Goal: Transaction & Acquisition: Subscribe to service/newsletter

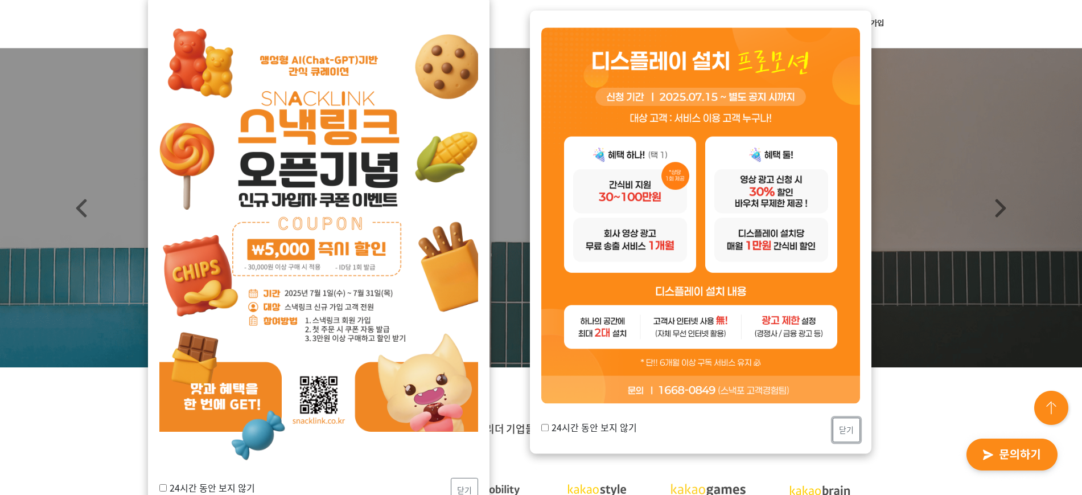
drag, startPoint x: 849, startPoint y: 432, endPoint x: 819, endPoint y: 441, distance: 30.8
click at [849, 395] on button "닫기" at bounding box center [846, 429] width 27 height 24
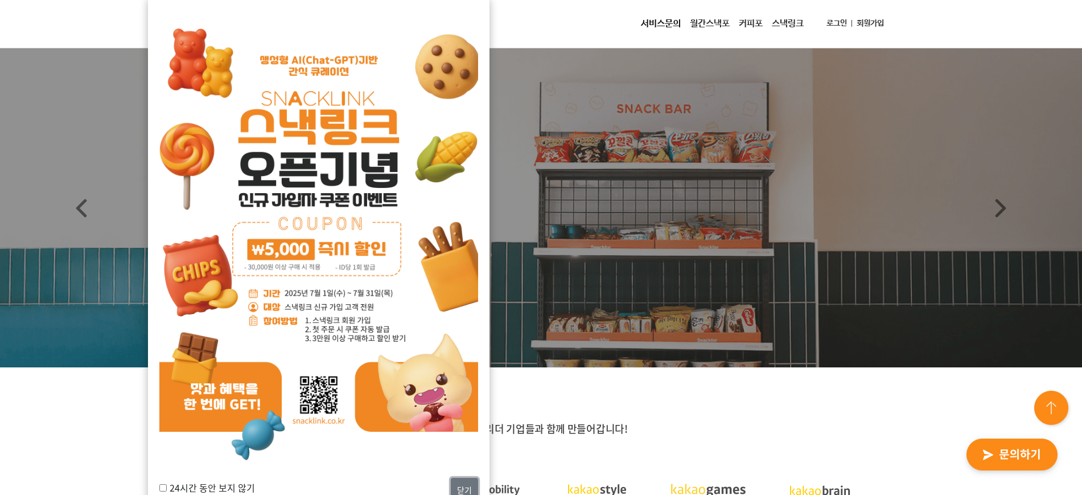
click at [457, 395] on button "닫기" at bounding box center [464, 490] width 27 height 24
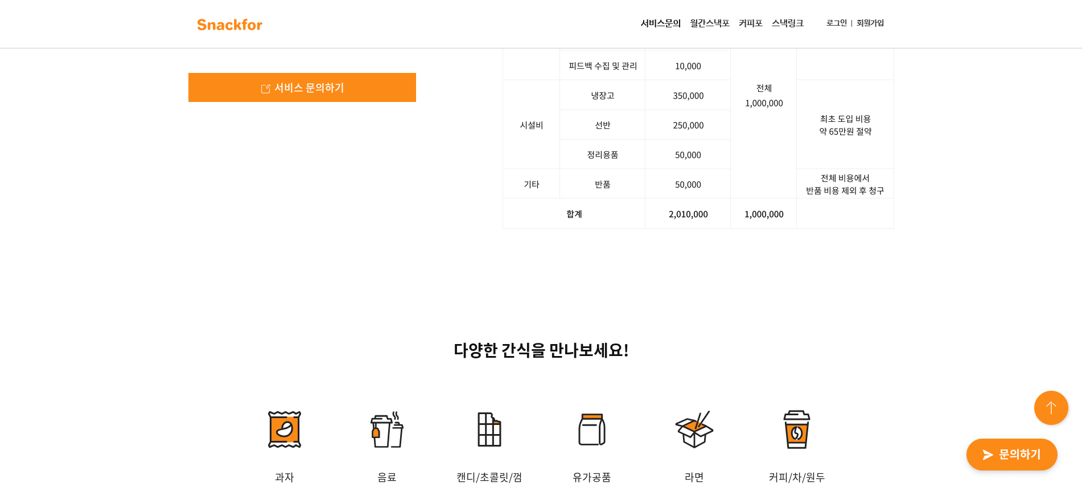
scroll to position [1850, 0]
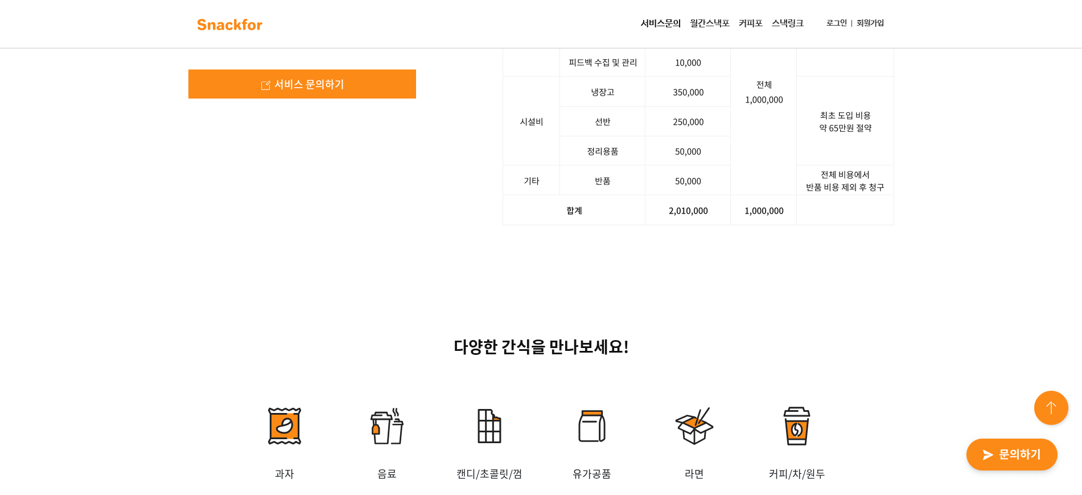
drag, startPoint x: 194, startPoint y: 105, endPoint x: 381, endPoint y: 153, distance: 193.3
click at [368, 126] on div "사장님, 스낵포에 100만 원어치 주문했더니, 200만원을 들고 왔습니다! 기업의 예산 등 상황에 따라 변동될 수 있습니다. 서비스 문의하기" at bounding box center [305, 27] width 235 height 198
click at [865, 176] on div "사장님, 스낵포에 100만 원어치 주문했더니, 200만원을 들고 왔습니다! 기업의 예산 등 상황에 따라 변동될 수 있습니다. 서비스 문의하기 …" at bounding box center [541, 76] width 1082 height 407
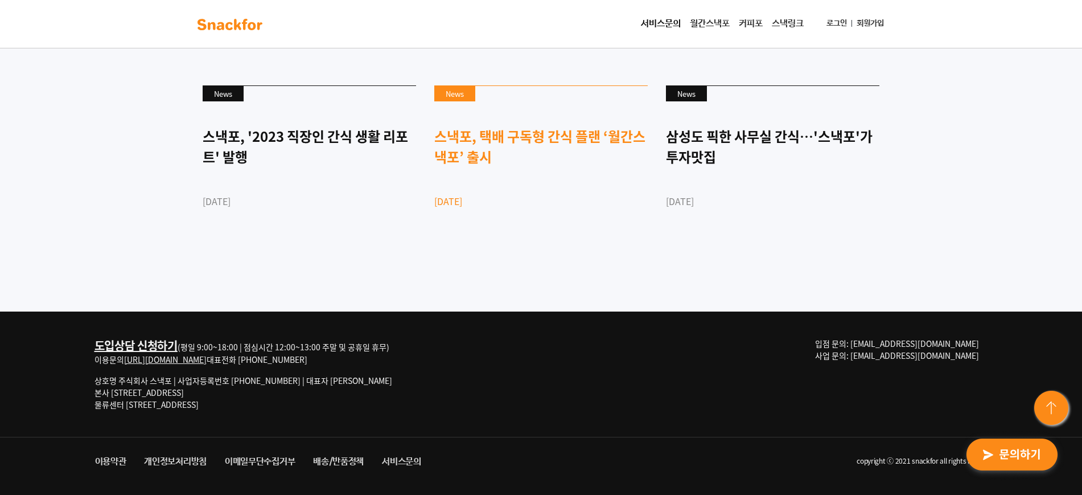
scroll to position [3059, 0]
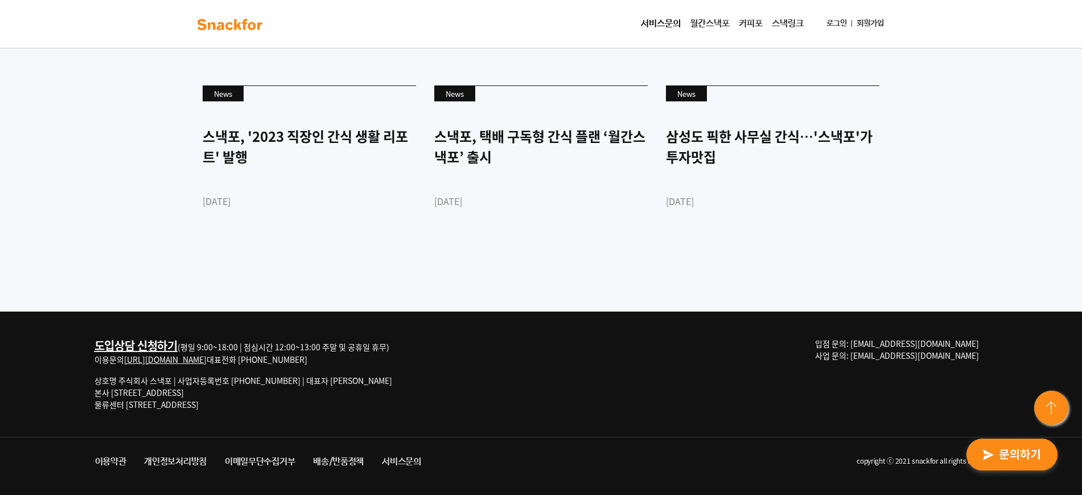
click at [694, 25] on link "월간스낵포" at bounding box center [709, 24] width 49 height 23
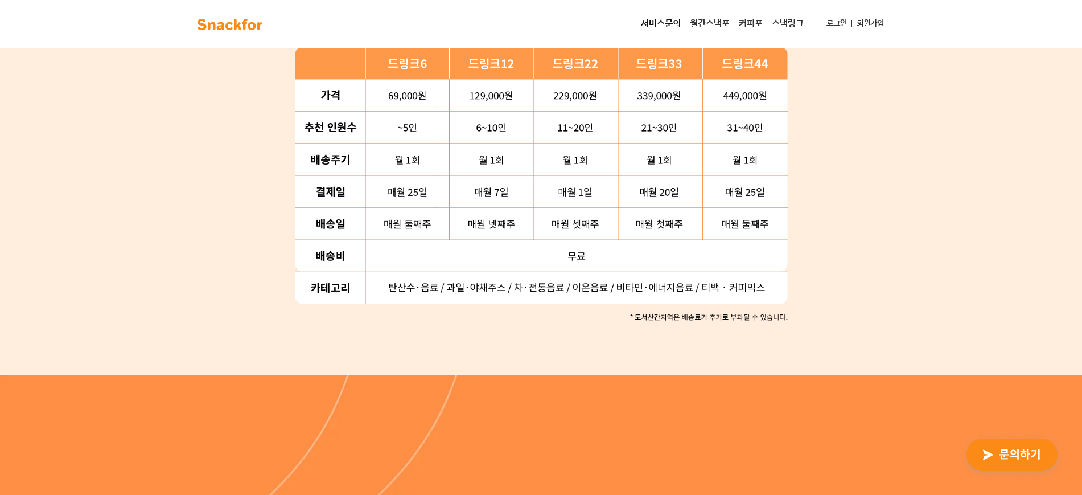
scroll to position [1494, 0]
